Goal: Task Accomplishment & Management: Complete application form

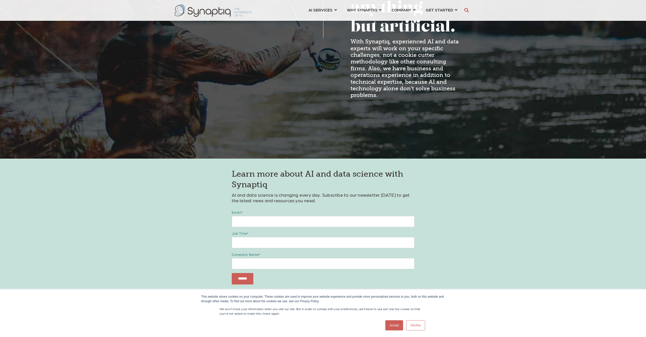
scroll to position [365, 0]
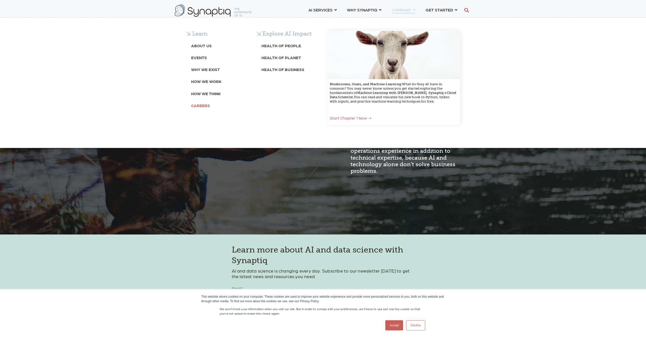
click at [207, 106] on b "Careers" at bounding box center [200, 105] width 19 height 5
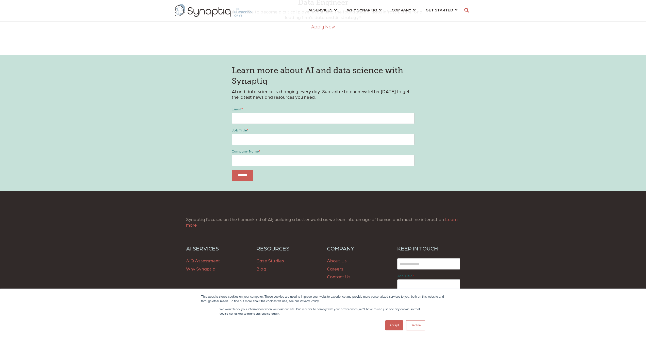
scroll to position [272, 0]
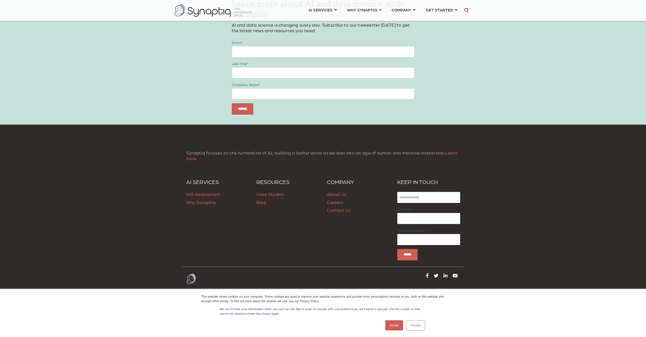
click at [395, 326] on link "Accept" at bounding box center [395, 325] width 18 height 10
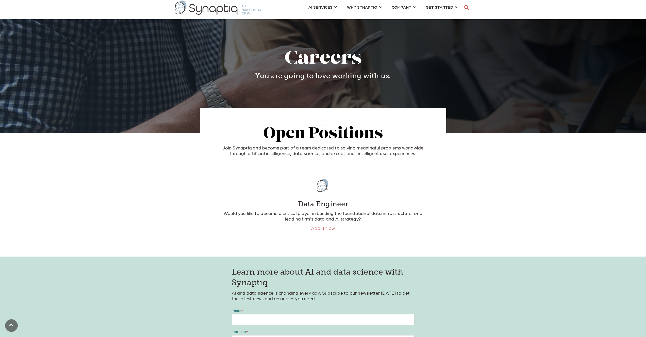
scroll to position [0, 0]
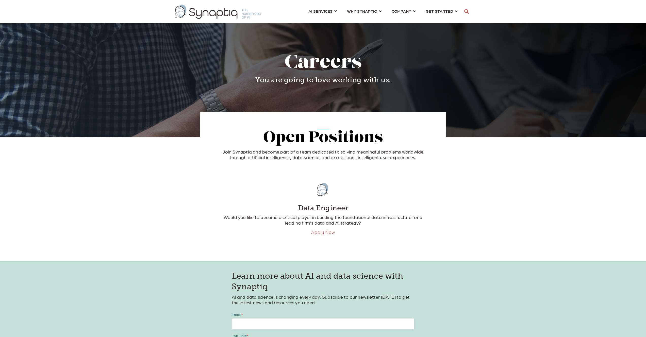
click at [326, 233] on link "Apply Now" at bounding box center [323, 233] width 24 height 6
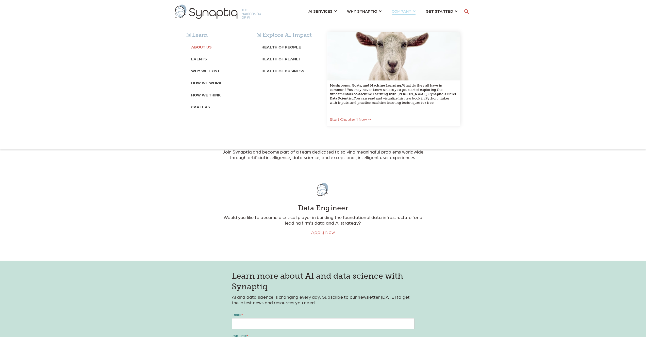
click at [204, 47] on b "About Us" at bounding box center [201, 46] width 21 height 5
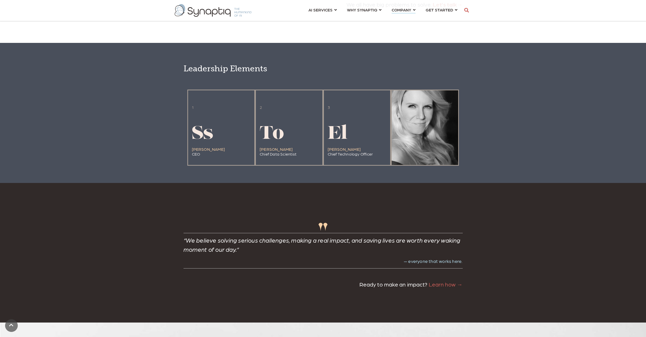
scroll to position [1278, 0]
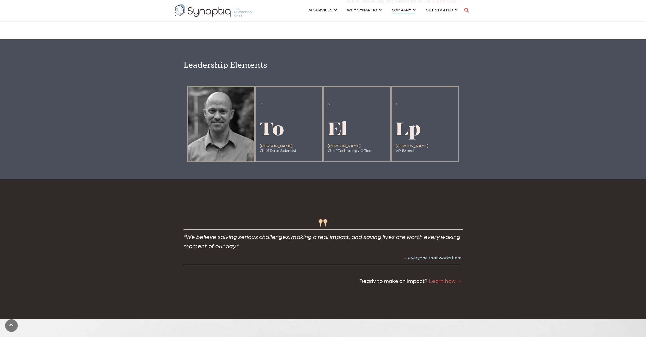
click at [222, 138] on div at bounding box center [221, 124] width 67 height 75
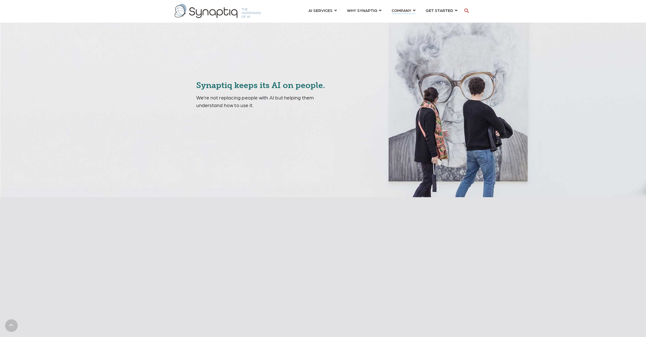
scroll to position [0, 0]
click at [282, 92] on h4 "Synaptiq keeps its AI on people." at bounding box center [269, 86] width 146 height 12
